Goal: Transaction & Acquisition: Book appointment/travel/reservation

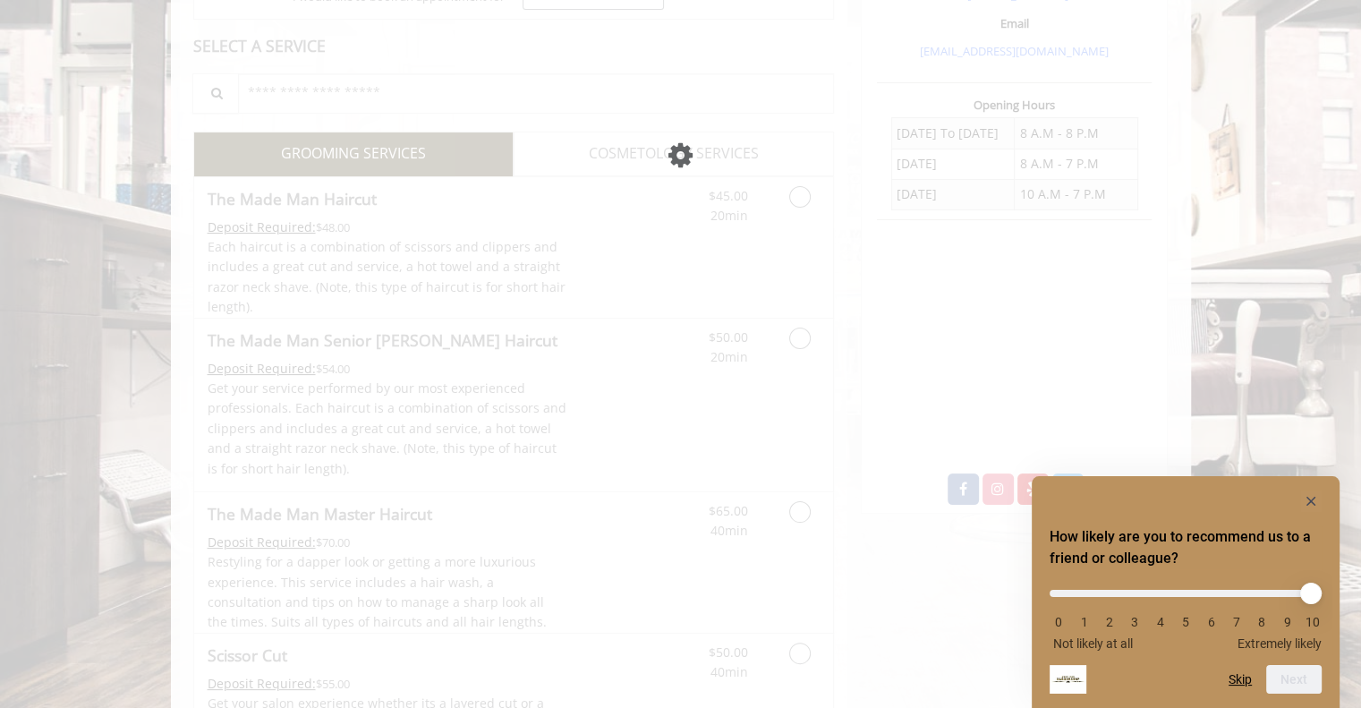
scroll to position [383, 0]
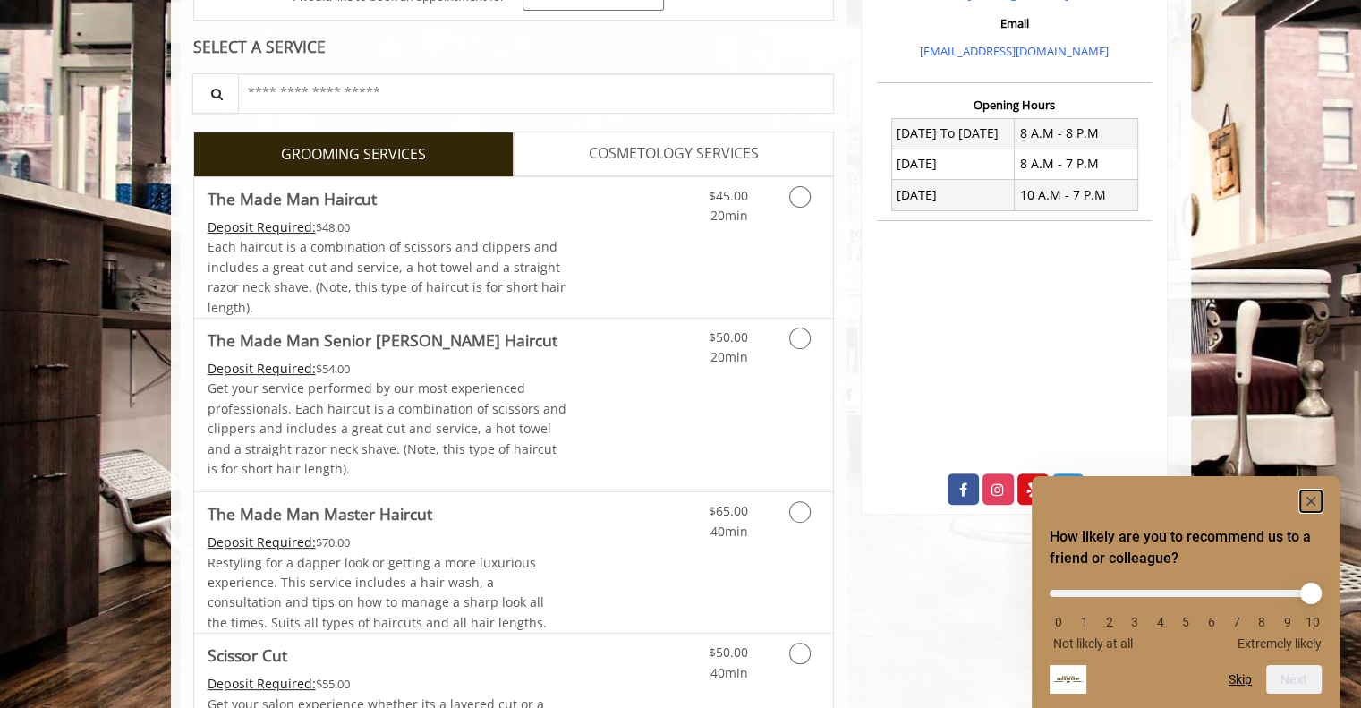
click at [1310, 493] on rect "Hide survey" at bounding box center [1310, 500] width 21 height 21
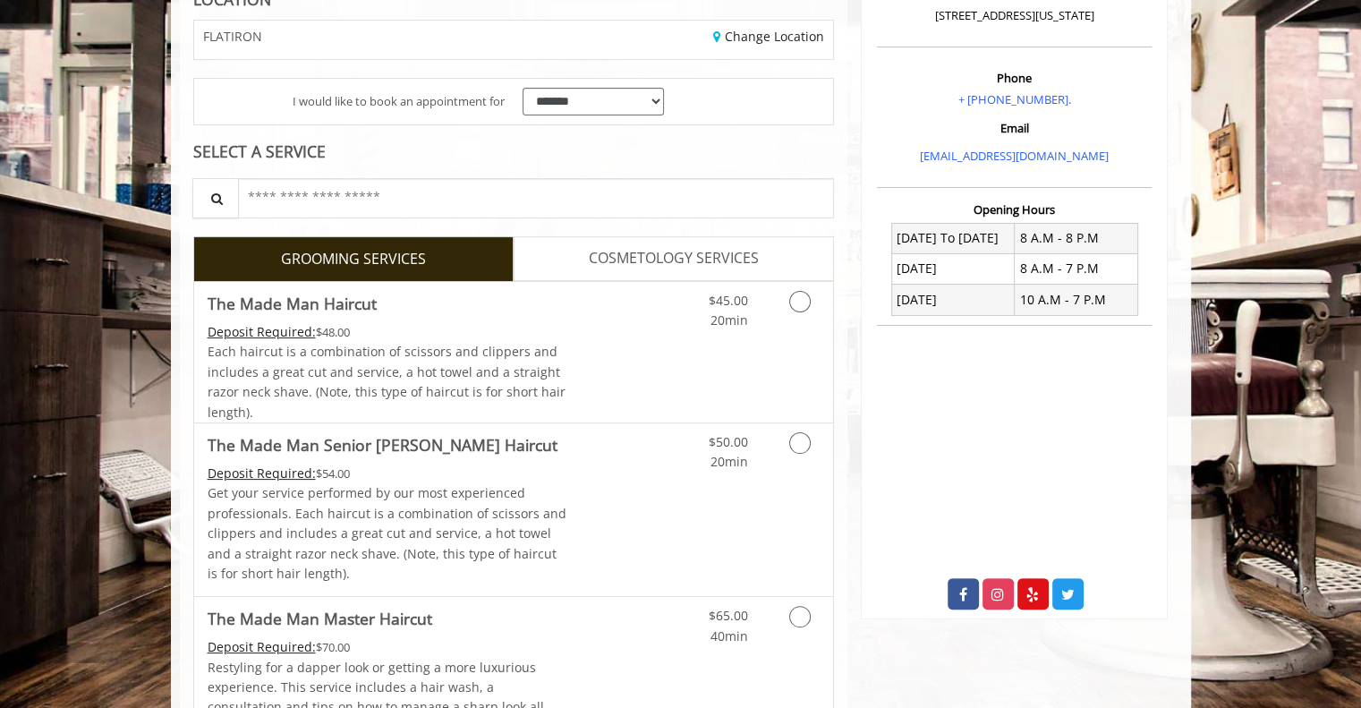
scroll to position [285, 0]
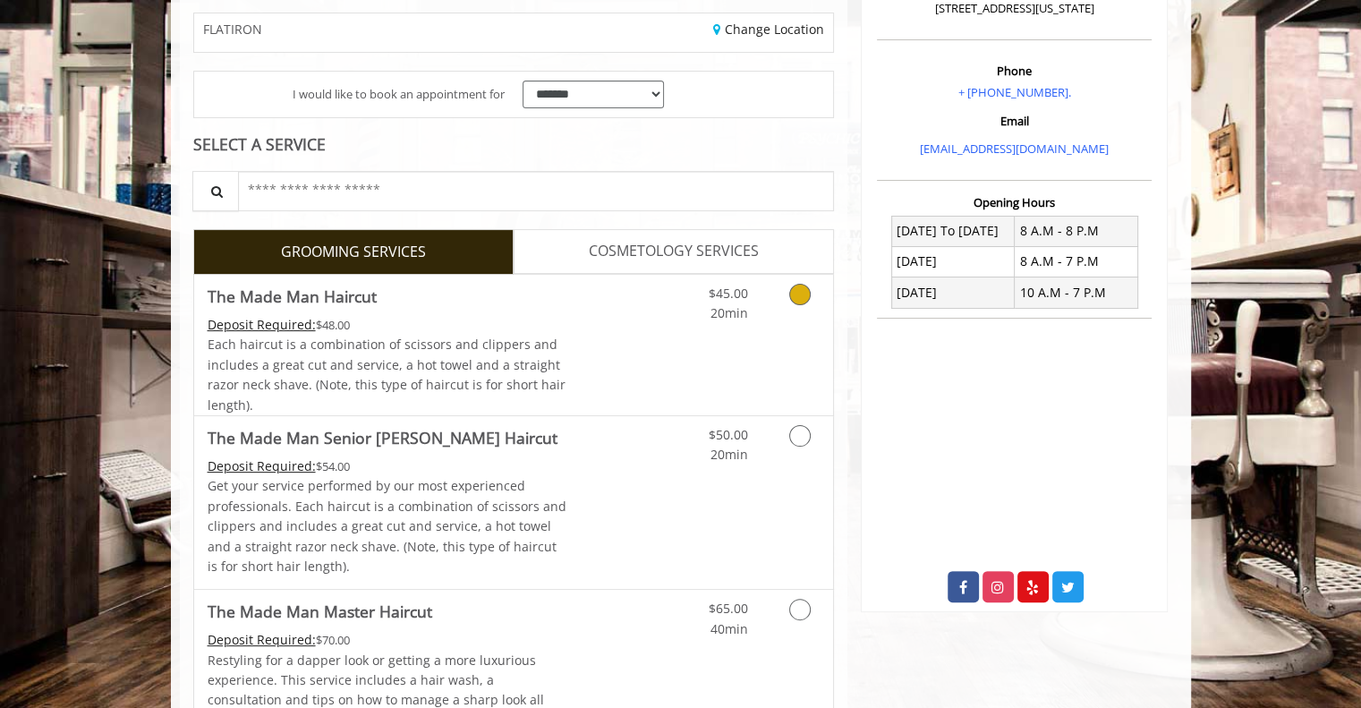
click at [728, 307] on span "20min" at bounding box center [729, 312] width 38 height 17
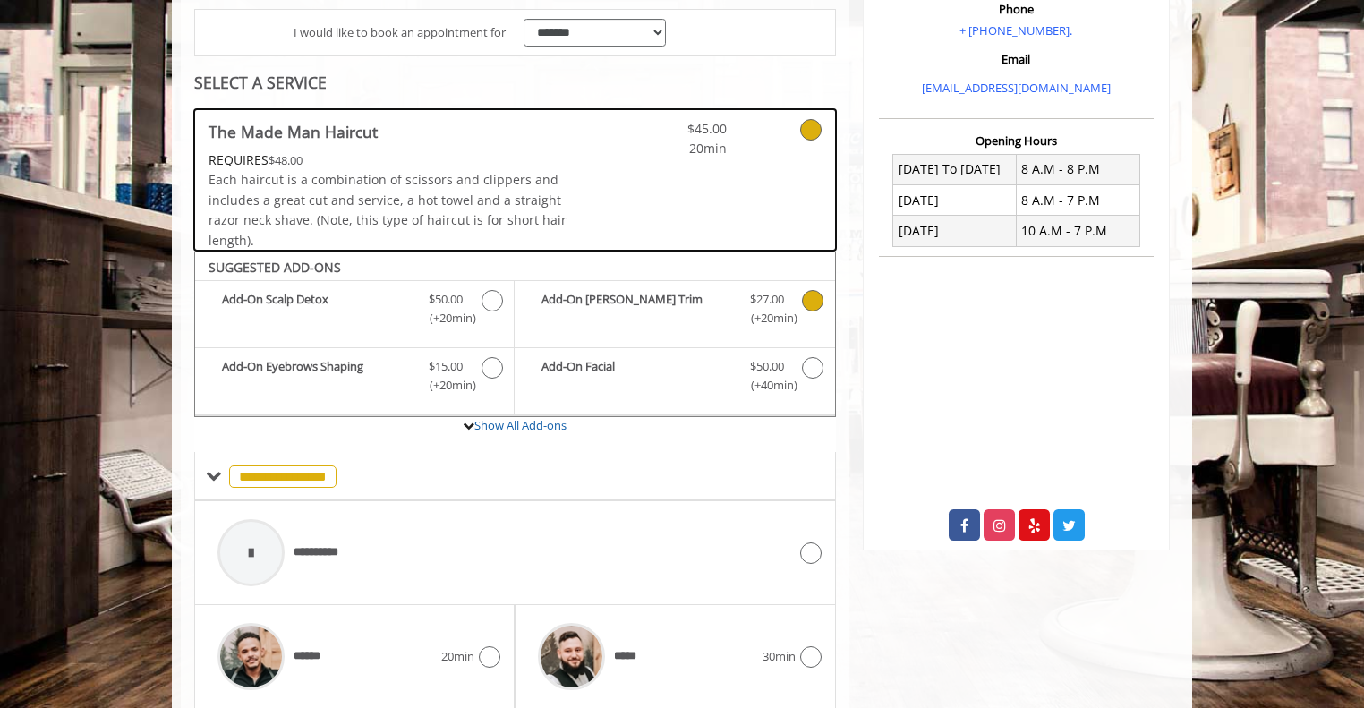
scroll to position [351, 0]
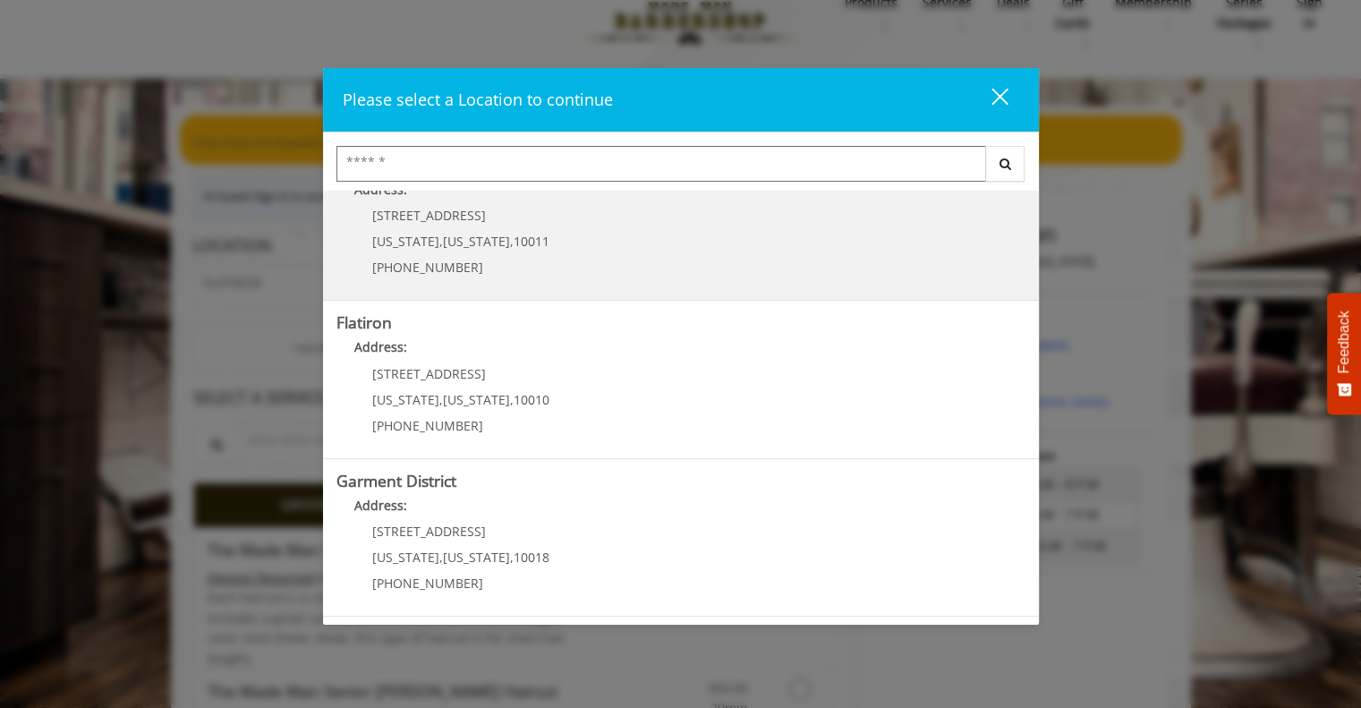
scroll to position [278, 0]
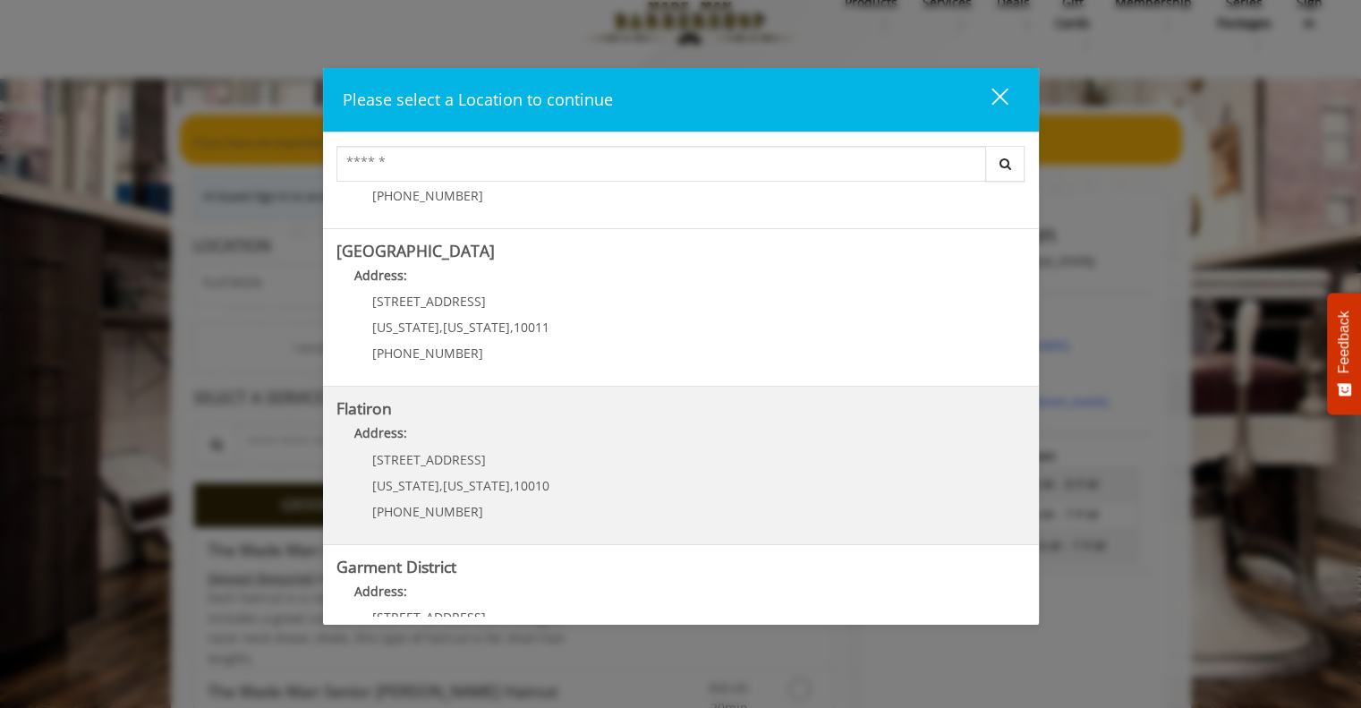
click at [443, 491] on span "New York" at bounding box center [476, 485] width 67 height 17
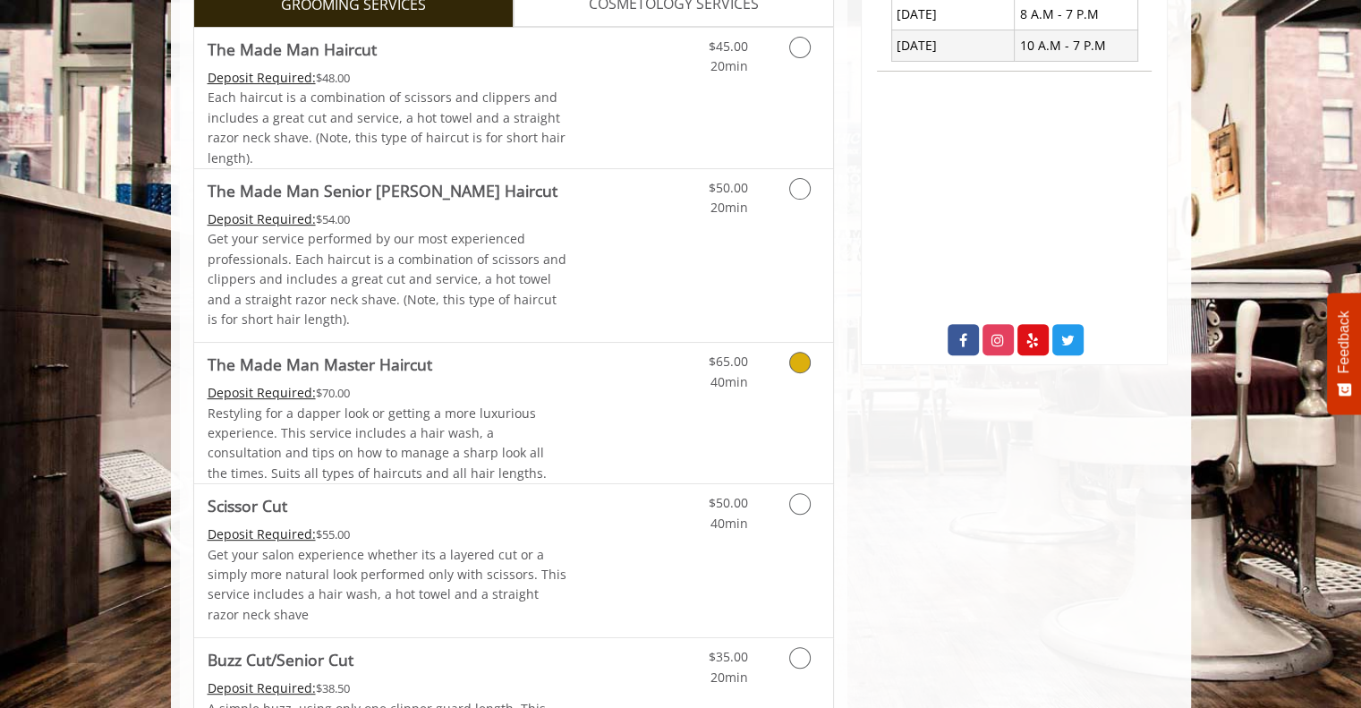
scroll to position [550, 0]
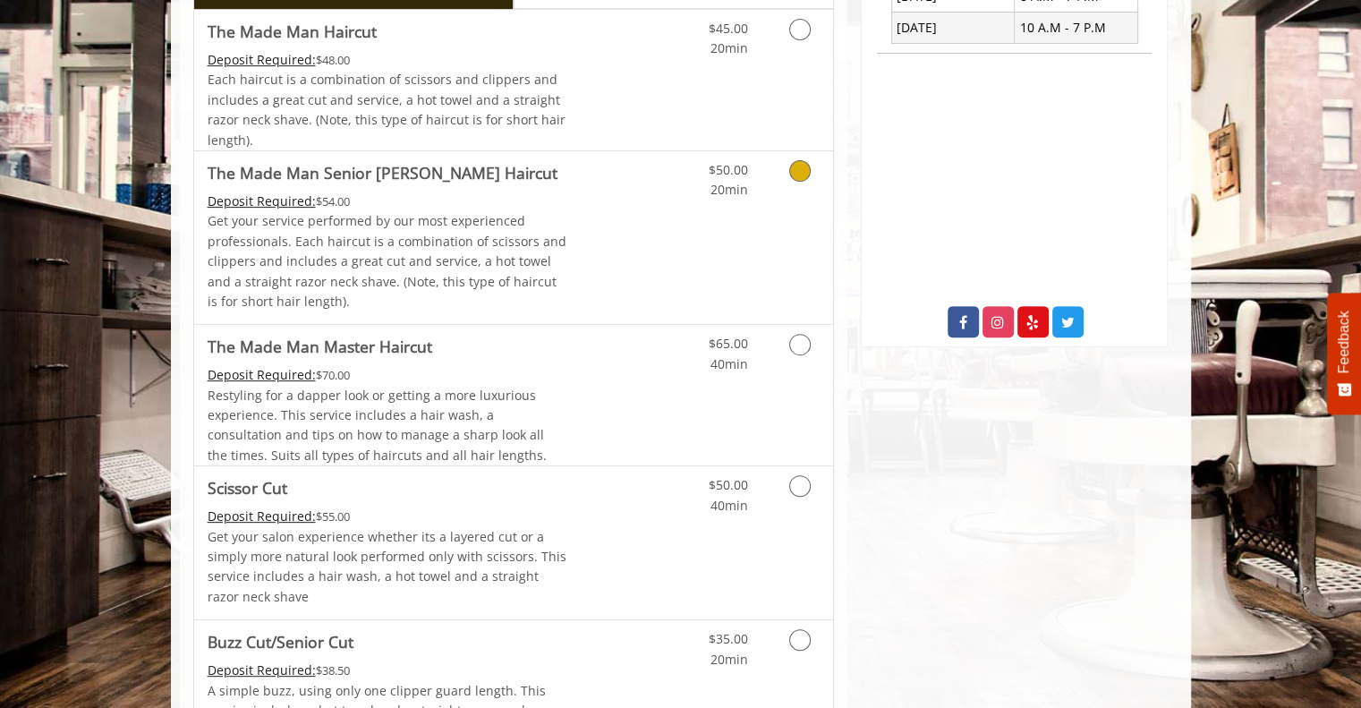
click at [404, 264] on p "Get your service performed by our most experienced professionals. Each haircut …" at bounding box center [388, 261] width 360 height 100
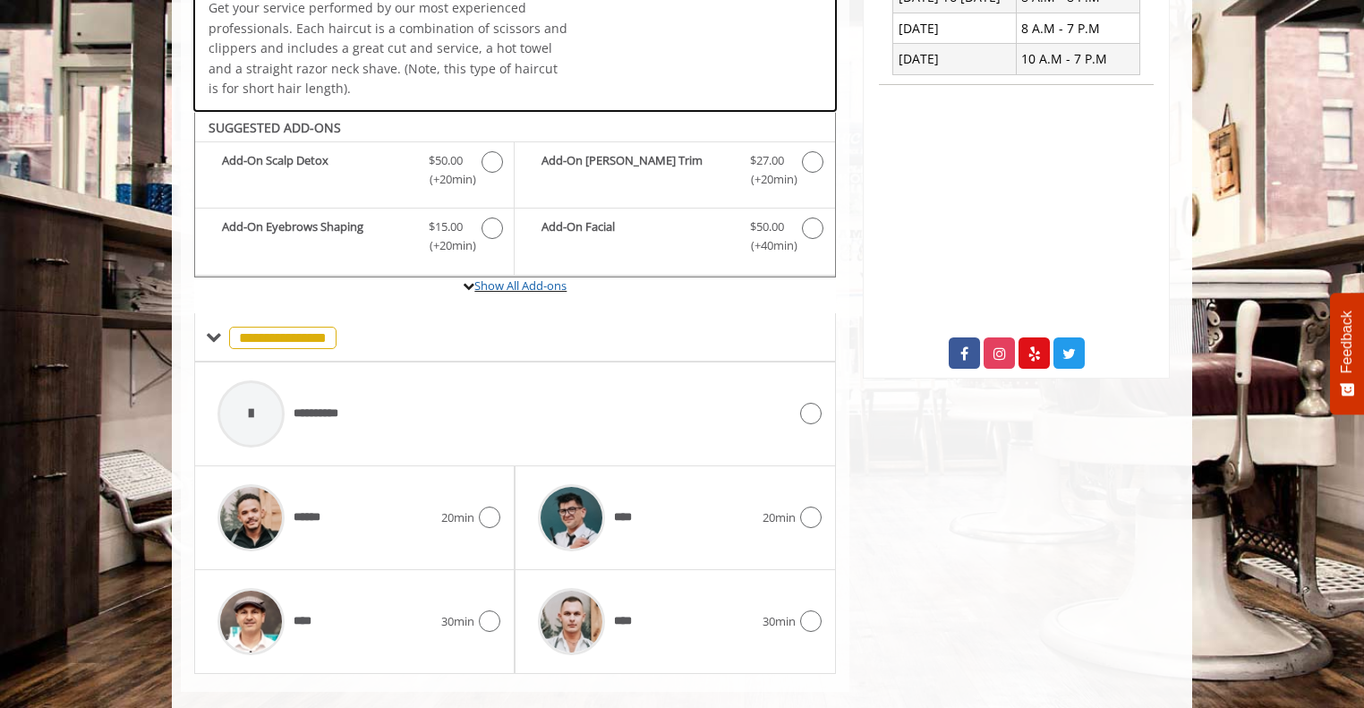
scroll to position [543, 0]
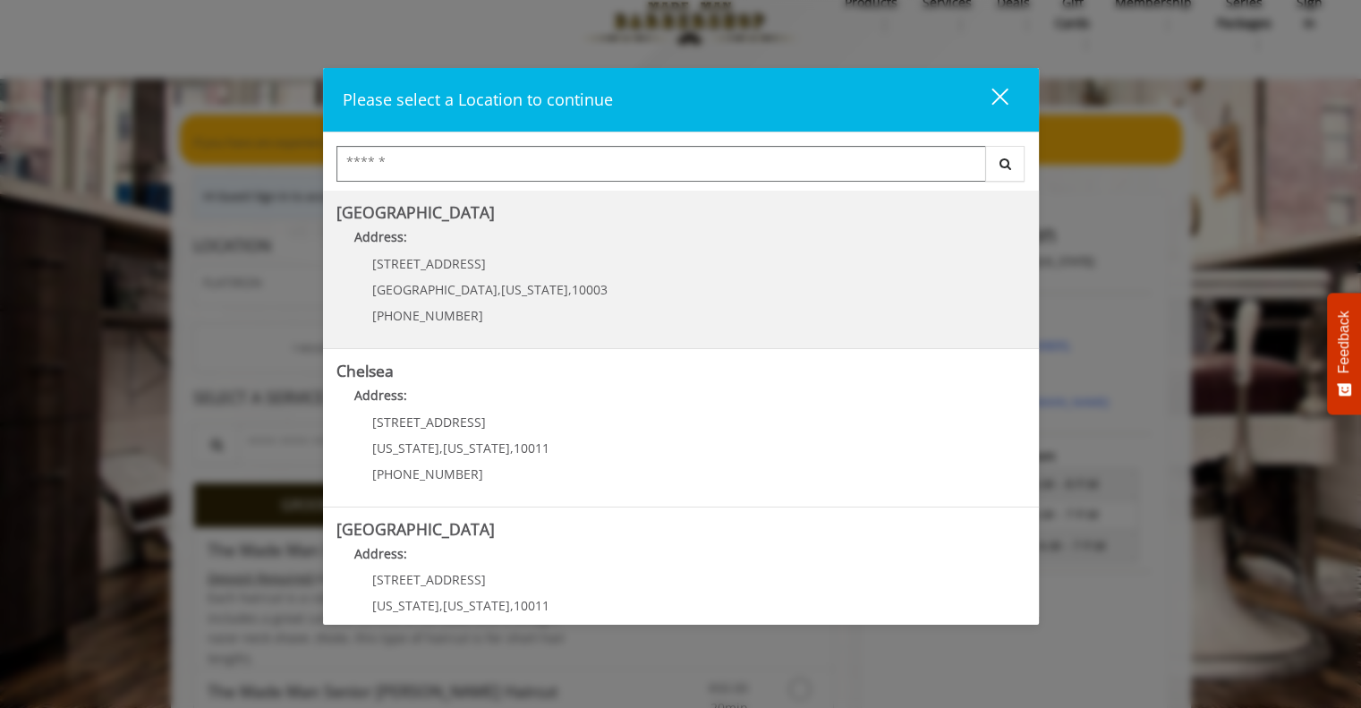
scroll to position [364, 0]
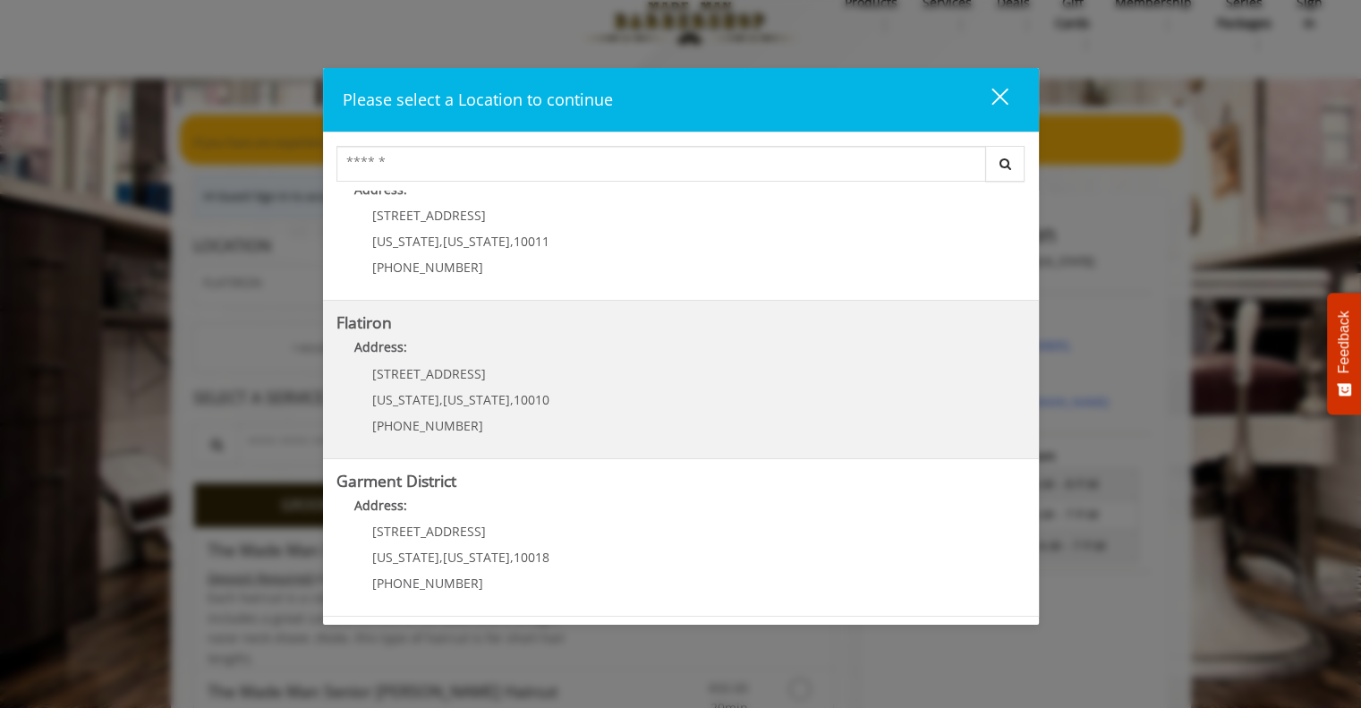
click at [515, 362] on "Address:" at bounding box center [680, 351] width 689 height 29
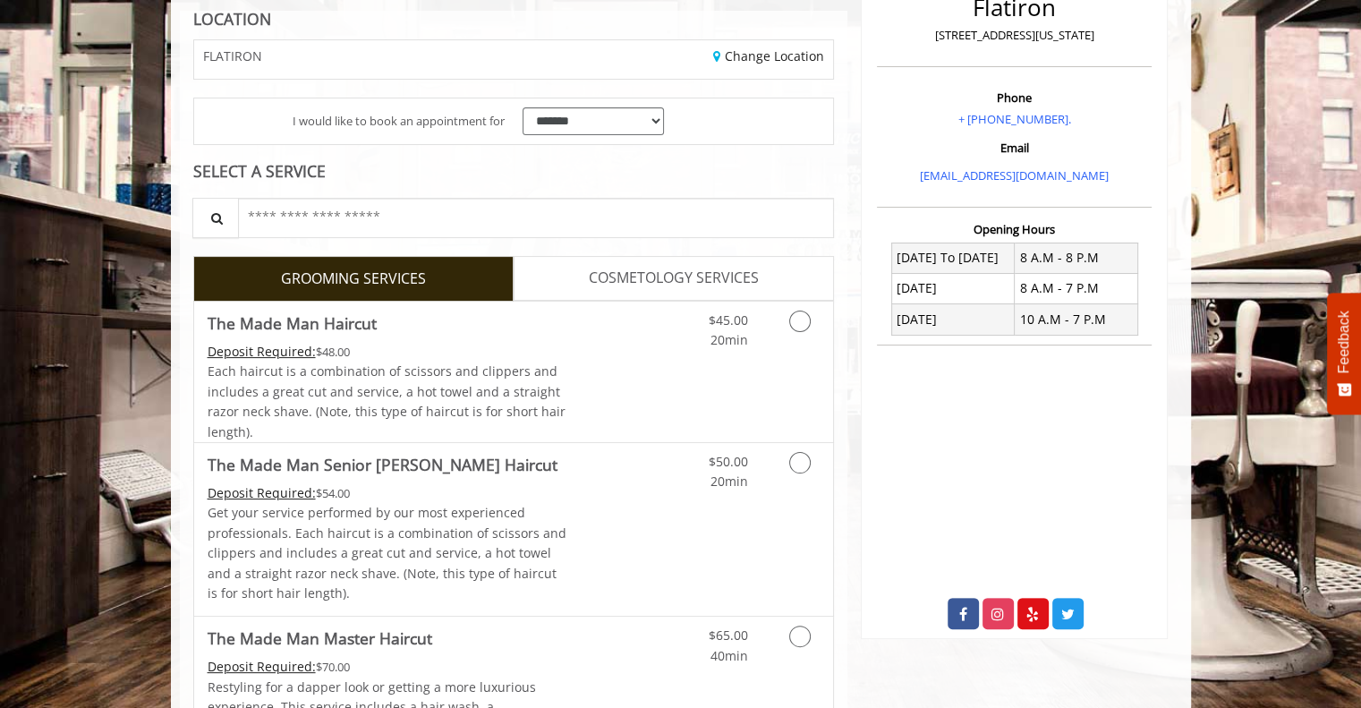
scroll to position [322, 0]
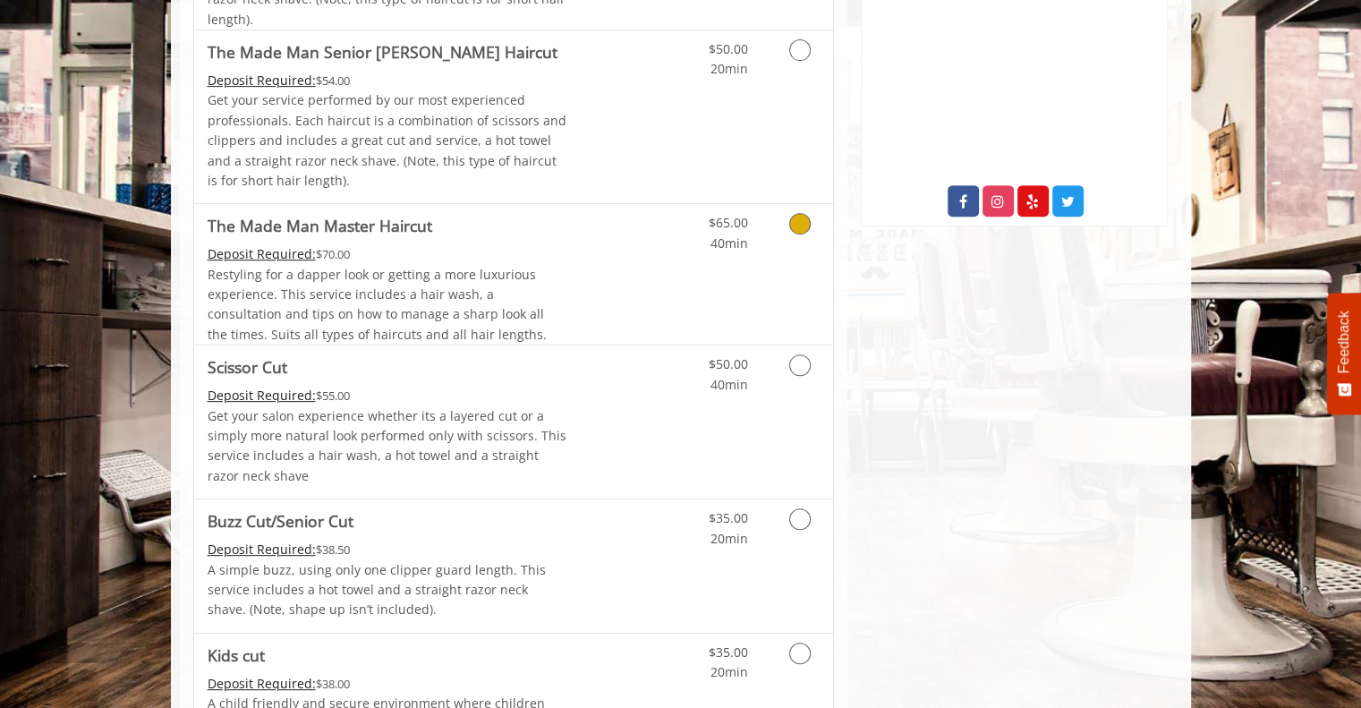
scroll to position [678, 0]
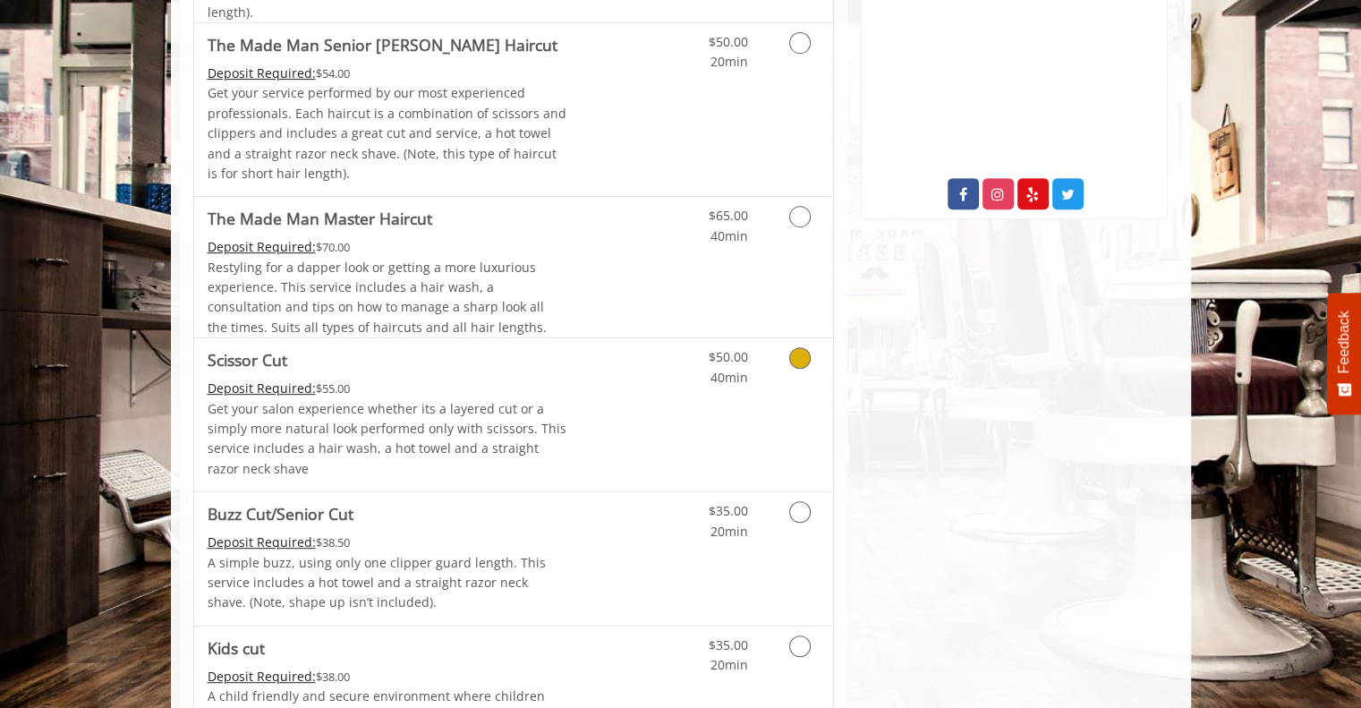
click at [499, 389] on div "Deposit Required: $55.00" at bounding box center [388, 389] width 360 height 20
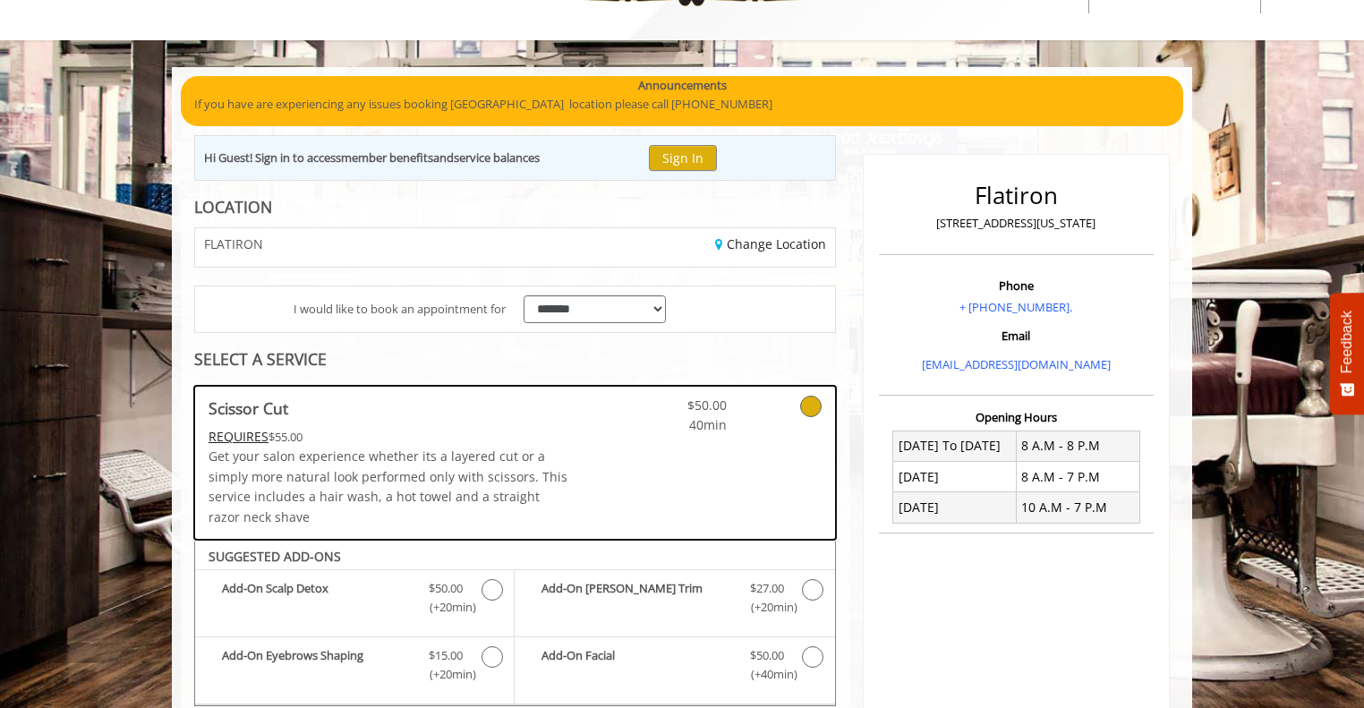
scroll to position [68, 0]
